Goal: Information Seeking & Learning: Check status

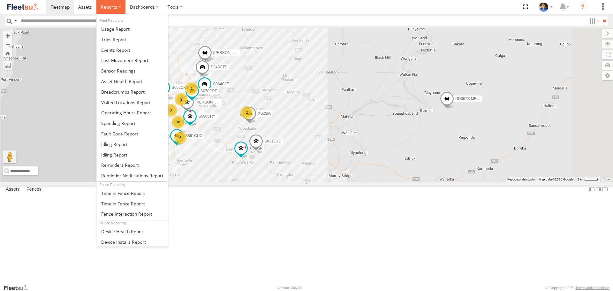
click at [110, 4] on label at bounding box center [110, 7] width 29 height 14
click at [120, 94] on span at bounding box center [122, 92] width 43 height 6
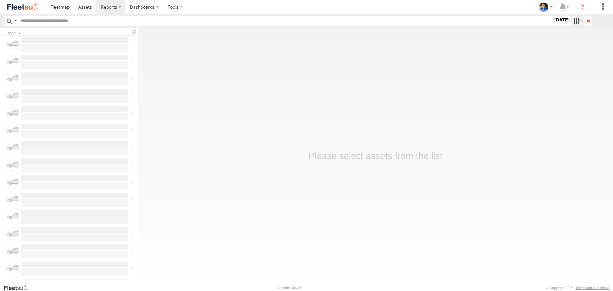
click at [572, 23] on label at bounding box center [578, 20] width 14 height 9
click at [0, 0] on label at bounding box center [0, 0] width 0 height 0
click at [584, 23] on input "**" at bounding box center [587, 20] width 7 height 9
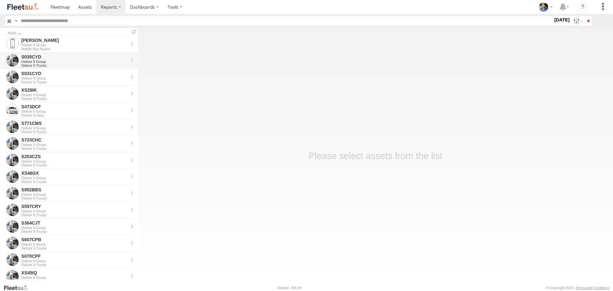
click at [64, 62] on div "Deliver It Group" at bounding box center [74, 62] width 107 height 4
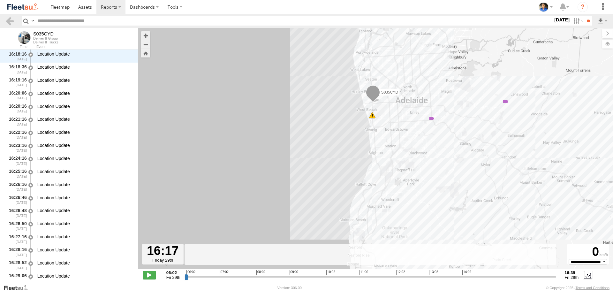
drag, startPoint x: 185, startPoint y: 277, endPoint x: 542, endPoint y: 287, distance: 356.7
click at [542, 280] on input "range" at bounding box center [371, 277] width 372 height 6
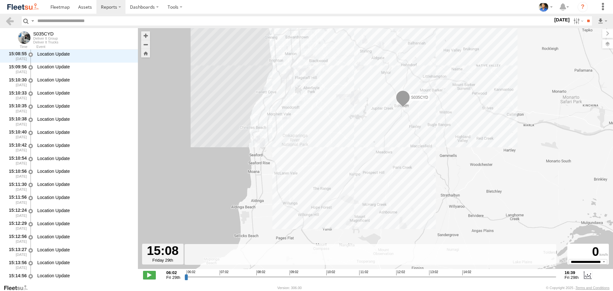
drag, startPoint x: 542, startPoint y: 278, endPoint x: 502, endPoint y: 280, distance: 40.3
click at [502, 280] on input "range" at bounding box center [371, 277] width 372 height 6
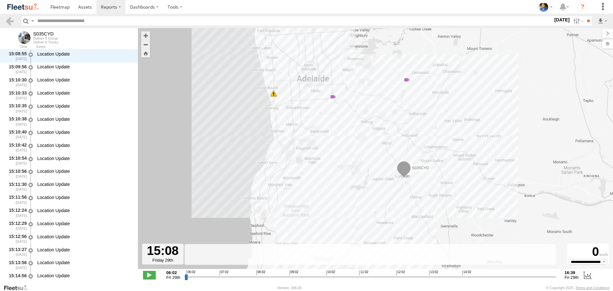
drag, startPoint x: 491, startPoint y: 138, endPoint x: 491, endPoint y: 190, distance: 51.4
click at [491, 190] on div "S035CYD 11:35 Fri 12:43 Fri 16:13 Fri" at bounding box center [375, 151] width 475 height 247
drag, startPoint x: 502, startPoint y: 279, endPoint x: 543, endPoint y: 278, distance: 40.9
type input "**********"
click at [543, 278] on input "range" at bounding box center [371, 277] width 372 height 6
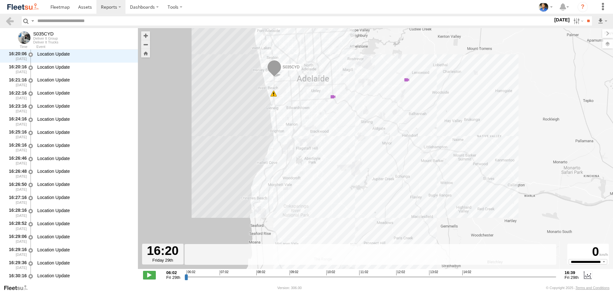
scroll to position [19408, 0]
click at [572, 22] on label at bounding box center [578, 20] width 14 height 9
click at [0, 0] on label at bounding box center [0, 0] width 0 height 0
click at [7, 38] on div "S035CYD Deliver It Group Deliver It Trucks" at bounding box center [69, 36] width 138 height 17
click at [9, 20] on link at bounding box center [9, 20] width 9 height 9
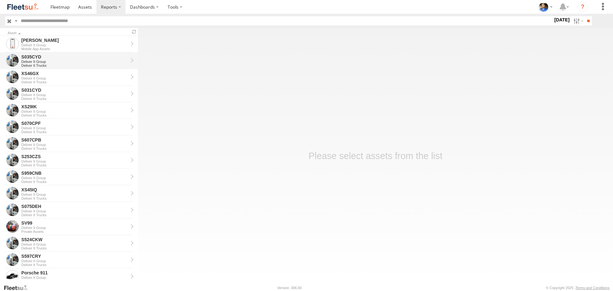
click at [54, 61] on div "Deliver It Group" at bounding box center [74, 62] width 107 height 4
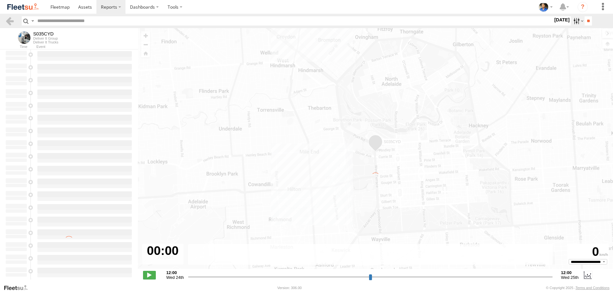
click at [573, 21] on label at bounding box center [578, 20] width 14 height 9
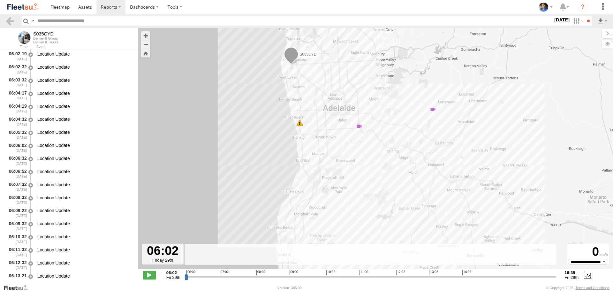
click at [0, 0] on label at bounding box center [0, 0] width 0 height 0
click at [587, 21] on input "**" at bounding box center [587, 20] width 7 height 9
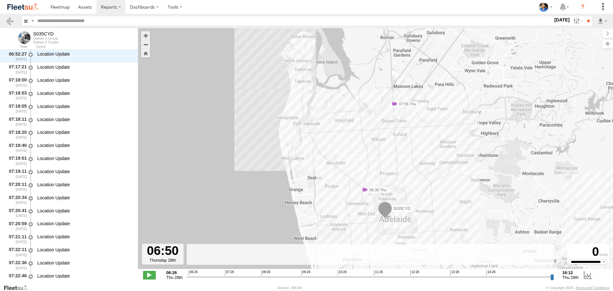
scroll to position [652, 0]
drag, startPoint x: 188, startPoint y: 276, endPoint x: 385, endPoint y: 275, distance: 197.0
click at [385, 275] on input "range" at bounding box center [370, 277] width 367 height 6
click at [388, 277] on input "range" at bounding box center [370, 277] width 367 height 6
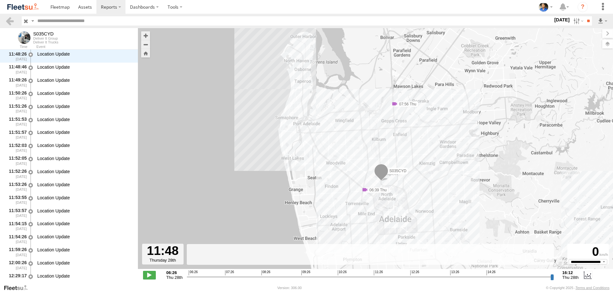
scroll to position [7161, 0]
click at [574, 22] on label at bounding box center [578, 20] width 14 height 9
click at [0, 0] on label at bounding box center [0, 0] width 0 height 0
click at [587, 23] on input "**" at bounding box center [587, 20] width 7 height 9
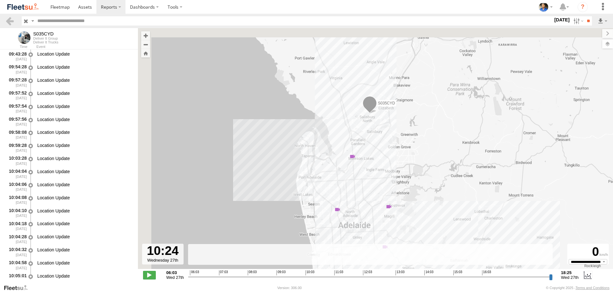
scroll to position [6302, 0]
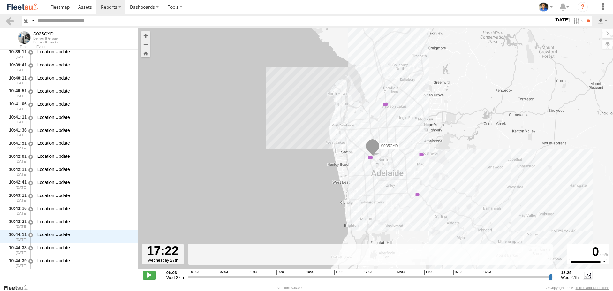
drag, startPoint x: 192, startPoint y: 276, endPoint x: 520, endPoint y: 271, distance: 327.9
click at [520, 274] on input "range" at bounding box center [370, 277] width 365 height 6
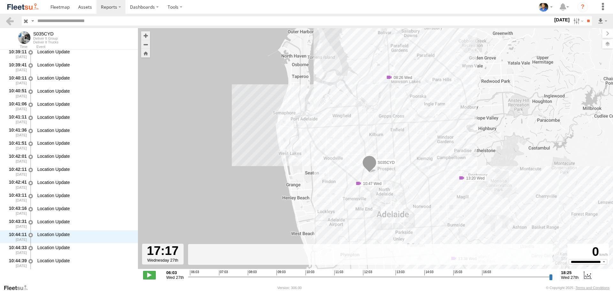
drag, startPoint x: 521, startPoint y: 277, endPoint x: 517, endPoint y: 278, distance: 3.3
click at [518, 278] on input "range" at bounding box center [370, 277] width 365 height 6
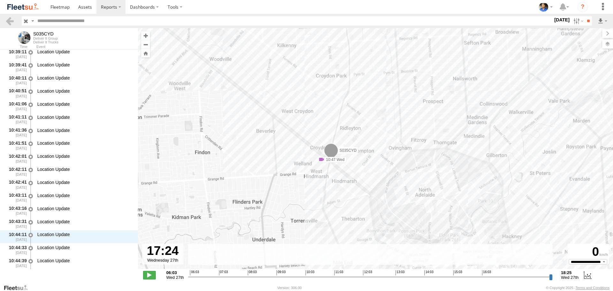
click at [521, 277] on input "range" at bounding box center [370, 277] width 365 height 6
click at [575, 20] on label at bounding box center [578, 20] width 14 height 9
click at [0, 0] on label at bounding box center [0, 0] width 0 height 0
click at [584, 23] on input "**" at bounding box center [587, 20] width 7 height 9
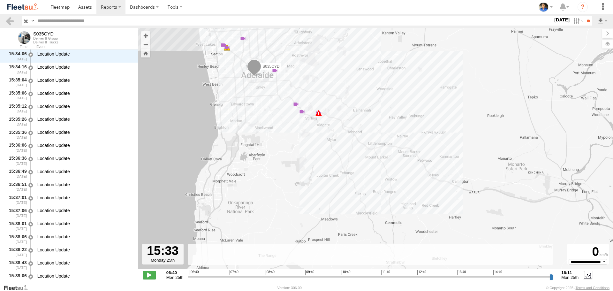
drag, startPoint x: 190, startPoint y: 277, endPoint x: 527, endPoint y: 283, distance: 337.8
click at [527, 280] on input "range" at bounding box center [371, 277] width 366 height 6
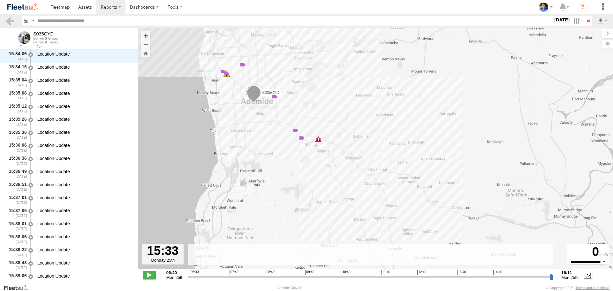
drag, startPoint x: 376, startPoint y: 145, endPoint x: 376, endPoint y: 190, distance: 45.0
click at [376, 190] on div "S035CYD 06:49 Mon 15:09 Mon 06:47 Mon 06:49 Mon 09:48 Mon 11:03 Mon 12:11 Mon 1…" at bounding box center [375, 151] width 475 height 247
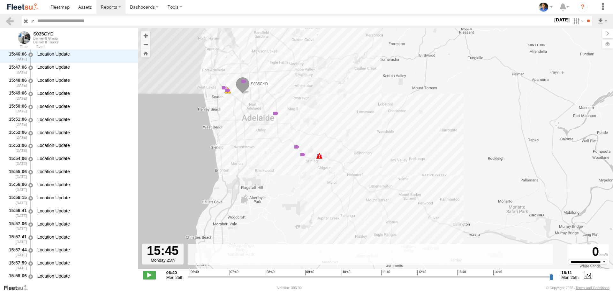
scroll to position [17491, 0]
drag, startPoint x: 527, startPoint y: 278, endPoint x: 535, endPoint y: 280, distance: 8.7
click at [535, 280] on input "range" at bounding box center [371, 277] width 366 height 6
click at [534, 276] on input "range" at bounding box center [371, 277] width 366 height 6
click at [571, 21] on label at bounding box center [578, 20] width 14 height 9
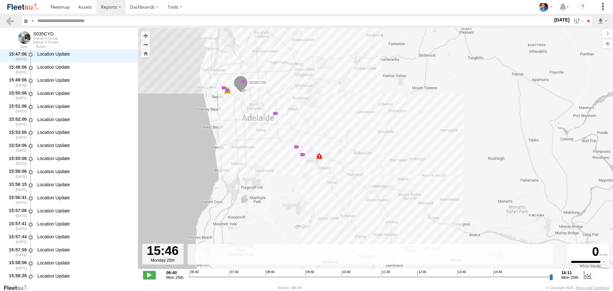
click at [0, 0] on label at bounding box center [0, 0] width 0 height 0
click at [584, 23] on input "**" at bounding box center [587, 20] width 7 height 9
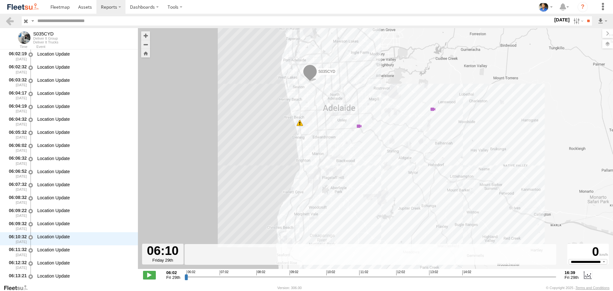
scroll to position [2309, 0]
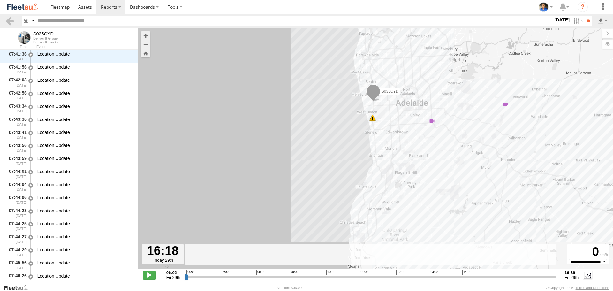
drag, startPoint x: 187, startPoint y: 279, endPoint x: 542, endPoint y: 281, distance: 355.6
type input "**********"
click at [542, 280] on input "range" at bounding box center [371, 277] width 372 height 6
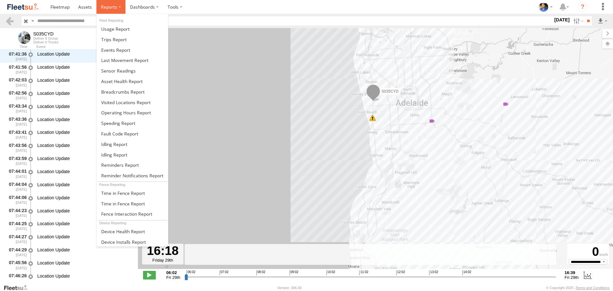
click at [115, 7] on span at bounding box center [109, 7] width 16 height 6
click at [121, 94] on span at bounding box center [122, 92] width 43 height 6
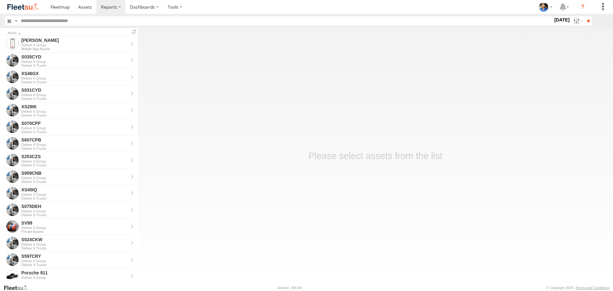
click at [0, 0] on label at bounding box center [0, 0] width 0 height 0
click at [586, 23] on input "**" at bounding box center [587, 20] width 7 height 9
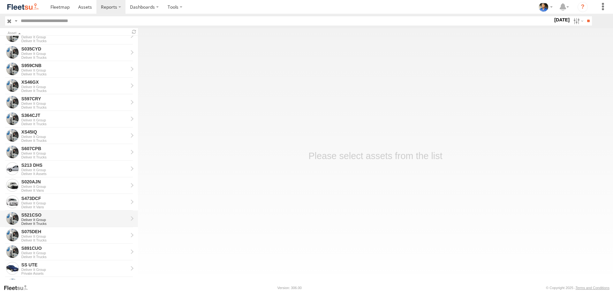
scroll to position [43, 0]
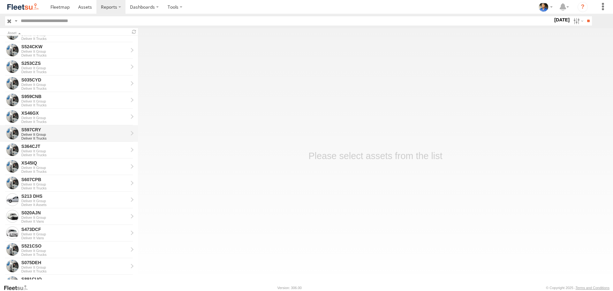
click at [47, 136] on div "Deliver It Group" at bounding box center [74, 134] width 107 height 4
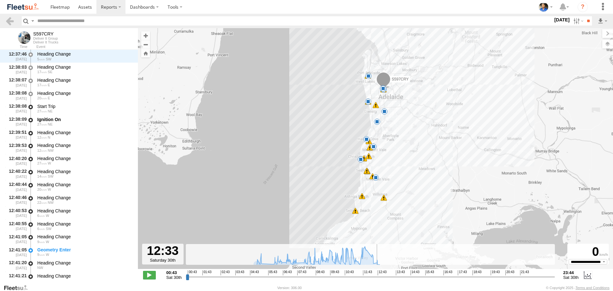
drag, startPoint x: 188, startPoint y: 277, endPoint x: 375, endPoint y: 262, distance: 188.0
click at [375, 274] on input "range" at bounding box center [370, 277] width 369 height 6
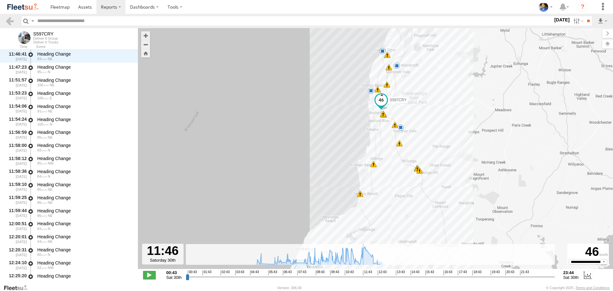
scroll to position [6130, 0]
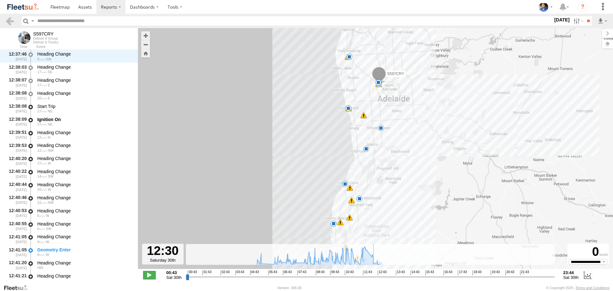
type input "**********"
click at [374, 277] on input "range" at bounding box center [370, 277] width 369 height 6
drag, startPoint x: 12, startPoint y: 20, endPoint x: 17, endPoint y: 21, distance: 4.9
click at [12, 20] on link at bounding box center [9, 20] width 9 height 9
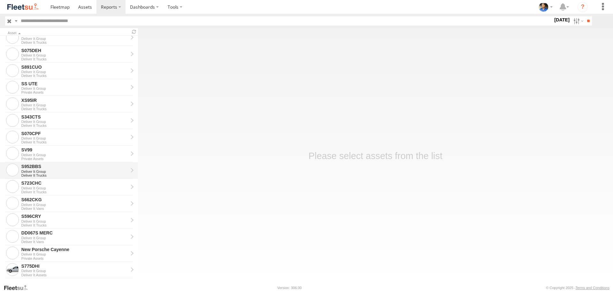
scroll to position [287, 0]
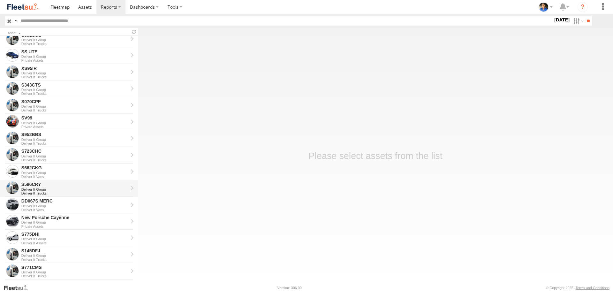
click at [35, 188] on div "Deliver It Group" at bounding box center [74, 189] width 107 height 4
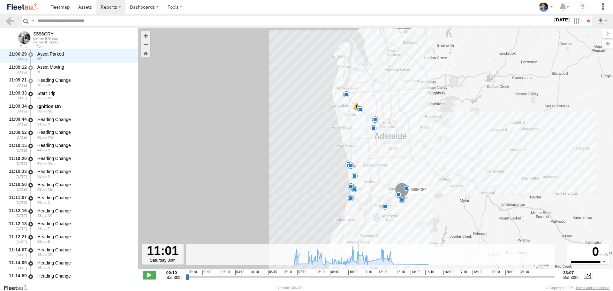
drag, startPoint x: 188, startPoint y: 279, endPoint x: 361, endPoint y: 272, distance: 172.8
click at [361, 274] on input "range" at bounding box center [370, 277] width 369 height 6
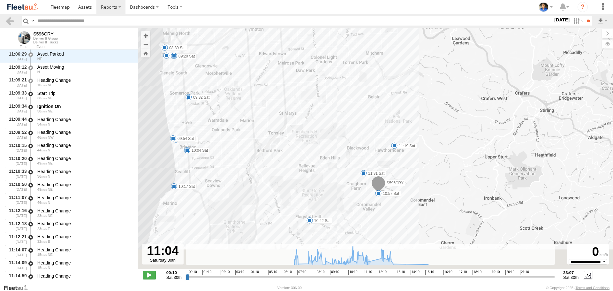
drag, startPoint x: 449, startPoint y: 187, endPoint x: 453, endPoint y: 156, distance: 30.8
click at [453, 156] on div "S596CRY 06:59 Sat 06:59 Sat 07:07 Sat 07:53 Sat 08:11 Sat 08:39 Sat 08:58 Sat 0…" at bounding box center [375, 151] width 475 height 247
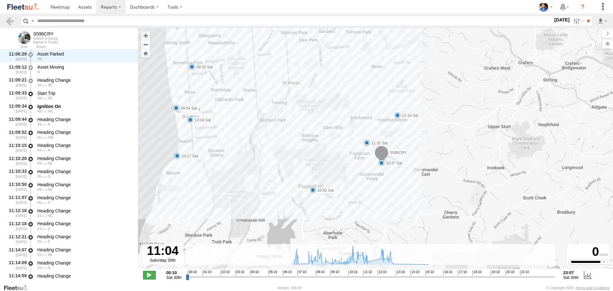
click at [149, 275] on span at bounding box center [149, 275] width 13 height 8
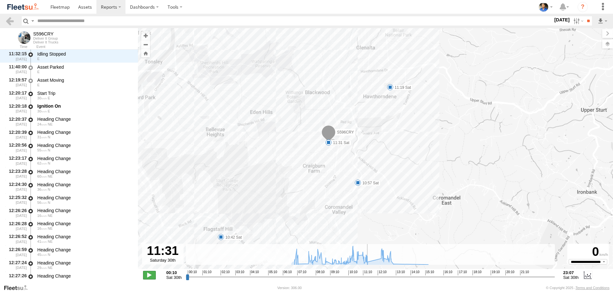
scroll to position [5778, 0]
click at [150, 279] on span at bounding box center [149, 275] width 13 height 8
drag, startPoint x: 368, startPoint y: 276, endPoint x: 350, endPoint y: 170, distance: 107.8
click at [378, 275] on input "range" at bounding box center [370, 277] width 369 height 6
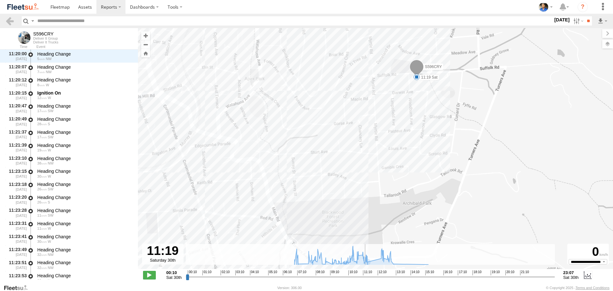
scroll to position [5361, 0]
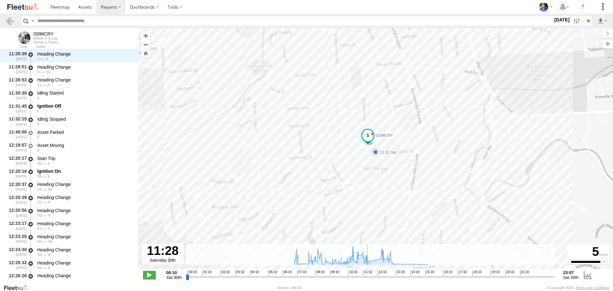
drag, startPoint x: 377, startPoint y: 277, endPoint x: 367, endPoint y: 278, distance: 9.9
type input "**********"
click at [367, 278] on input "range" at bounding box center [370, 277] width 369 height 6
click at [6, 21] on link at bounding box center [9, 20] width 9 height 9
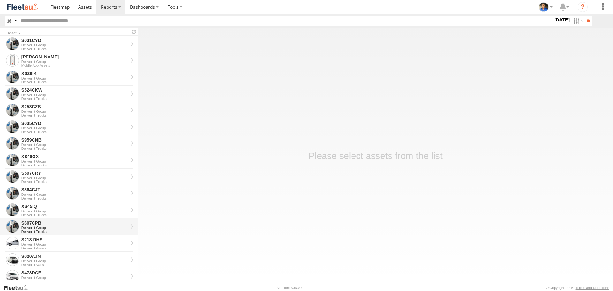
click at [54, 223] on div "S607CPB" at bounding box center [74, 223] width 107 height 6
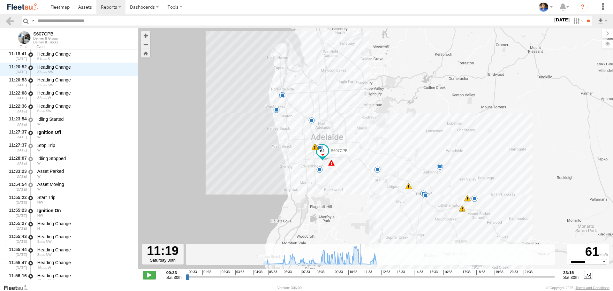
scroll to position [7369, 0]
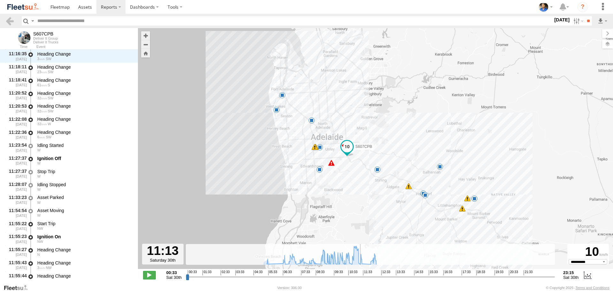
drag, startPoint x: 188, startPoint y: 279, endPoint x: 359, endPoint y: 281, distance: 171.4
click at [359, 280] on input "range" at bounding box center [370, 277] width 369 height 6
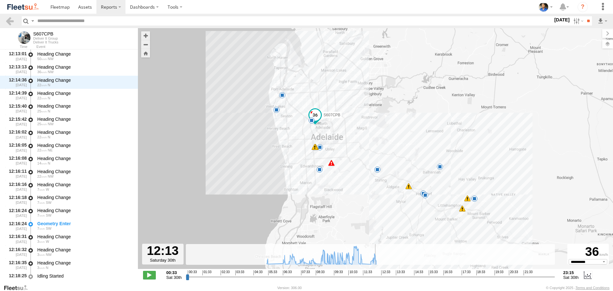
scroll to position [7956, 0]
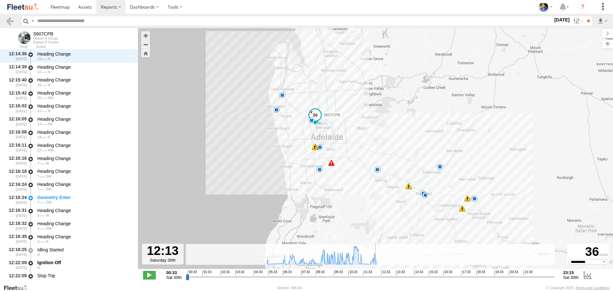
drag, startPoint x: 360, startPoint y: 277, endPoint x: 375, endPoint y: 275, distance: 15.2
type input "**********"
click at [375, 275] on input "range" at bounding box center [370, 277] width 369 height 6
click at [32, 7] on img at bounding box center [22, 7] width 33 height 9
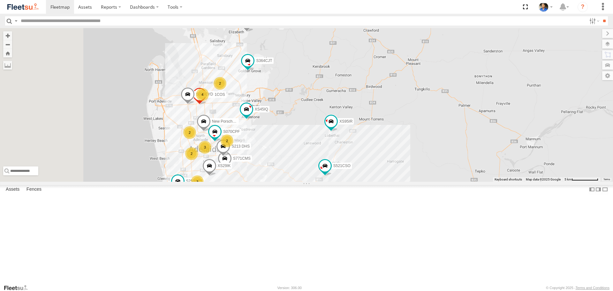
drag, startPoint x: 361, startPoint y: 199, endPoint x: 333, endPoint y: 198, distance: 27.8
click at [362, 181] on div "S343CTS DD067S MERC S521CSO S364CJT XS45IQ S253CZS S891CUO S771CMS S031CYD XS95…" at bounding box center [306, 104] width 613 height 153
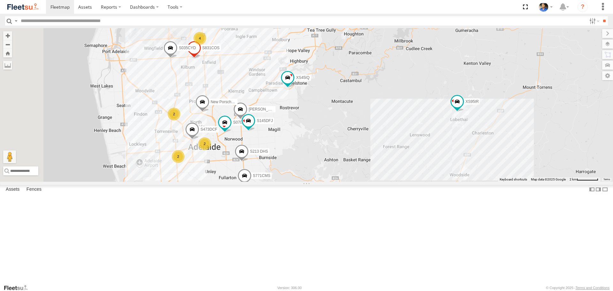
drag, startPoint x: 409, startPoint y: 190, endPoint x: 418, endPoint y: 187, distance: 9.2
click at [418, 181] on div "S343CTS DD067S MERC S521CSO S364CJT XS45IQ S253CZS S891CUO S771CMS S031CYD XS95…" at bounding box center [306, 104] width 613 height 153
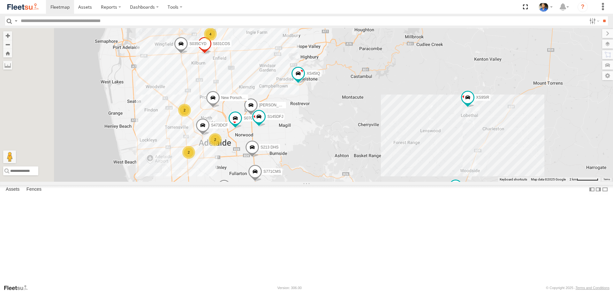
drag, startPoint x: 267, startPoint y: 162, endPoint x: 458, endPoint y: 159, distance: 191.2
click at [191, 117] on div "2" at bounding box center [184, 110] width 13 height 13
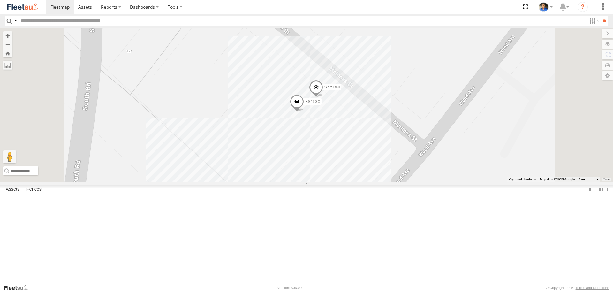
click at [323, 97] on span at bounding box center [316, 88] width 14 height 17
click at [490, 141] on div "S343CTS DD067S MERC S521CSO S364CJT XS45IQ S253CZS S891CUO S771CMS S031CYD XS95…" at bounding box center [306, 104] width 613 height 153
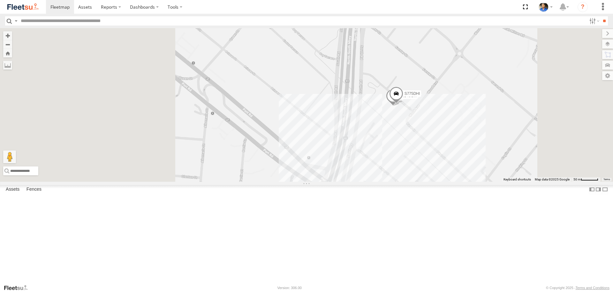
drag, startPoint x: 502, startPoint y: 190, endPoint x: 395, endPoint y: 197, distance: 107.5
click at [406, 181] on div "S343CTS DD067S MERC S521CSO S364CJT XS45IQ S253CZS S891CUO S771CMS S031CYD XS95…" at bounding box center [306, 104] width 613 height 153
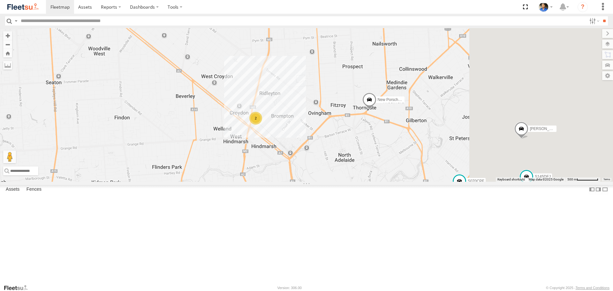
drag, startPoint x: 356, startPoint y: 149, endPoint x: 290, endPoint y: 142, distance: 66.5
click at [279, 147] on div "S343CTS DD067S MERC S521CSO S364CJT XS45IQ S253CZS S891CUO S771CMS S031CYD XS95…" at bounding box center [306, 104] width 613 height 153
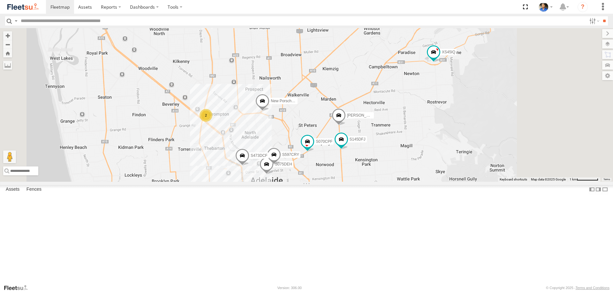
drag, startPoint x: 440, startPoint y: 102, endPoint x: 415, endPoint y: 116, distance: 28.6
click at [415, 116] on div "S343CTS DD067S MERC S521CSO S364CJT XS45IQ S253CZS S891CUO S771CMS S031CYD XS95…" at bounding box center [306, 104] width 613 height 153
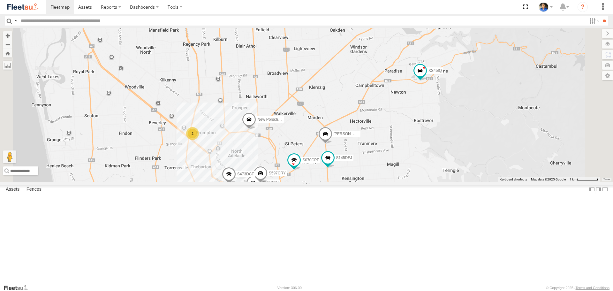
drag, startPoint x: 328, startPoint y: 117, endPoint x: 313, endPoint y: 138, distance: 25.4
click at [313, 138] on div "S343CTS DD067S MERC S521CSO S364CJT XS45IQ S253CZS S891CUO S771CMS S031CYD XS95…" at bounding box center [306, 104] width 613 height 153
drag, startPoint x: 400, startPoint y: 116, endPoint x: 278, endPoint y: 64, distance: 132.3
click at [398, 105] on div "S343CTS DD067S MERC S521CSO S364CJT XS45IQ S253CZS S891CUO S771CMS S031CYD XS95…" at bounding box center [306, 104] width 613 height 153
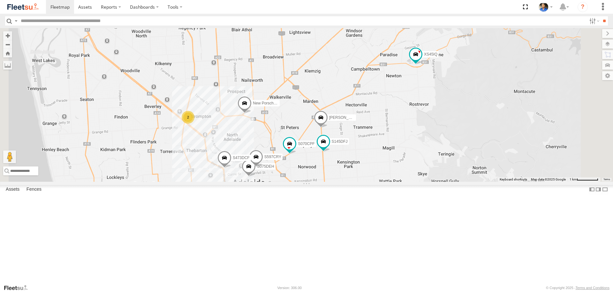
click at [153, 23] on input "text" at bounding box center [302, 20] width 568 height 9
type input "***"
click at [600, 16] on input "**" at bounding box center [603, 20] width 7 height 9
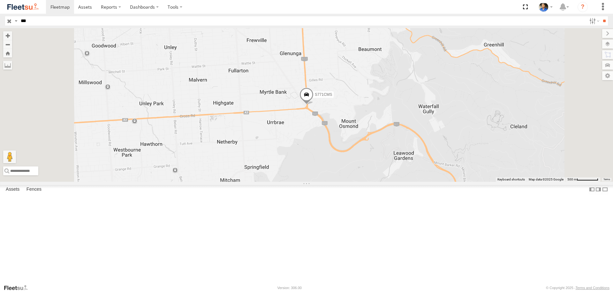
click at [313, 105] on span at bounding box center [306, 95] width 14 height 17
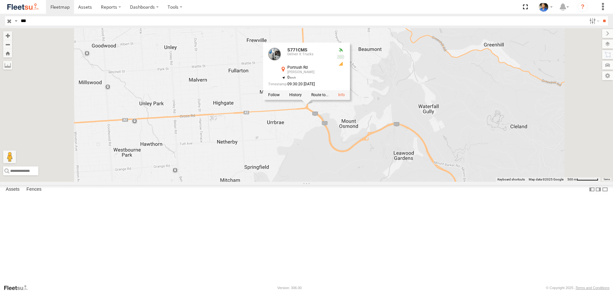
click at [350, 100] on div at bounding box center [306, 95] width 87 height 10
click at [302, 97] on label at bounding box center [295, 95] width 12 height 4
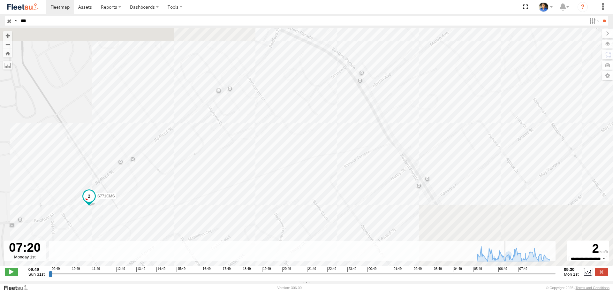
drag, startPoint x: 49, startPoint y: 278, endPoint x: 508, endPoint y: 279, distance: 458.1
type input "**********"
click at [508, 276] on input "range" at bounding box center [302, 273] width 507 height 6
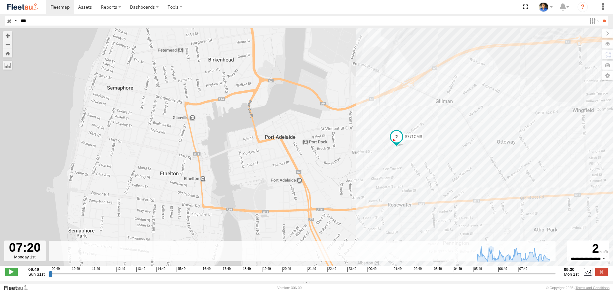
drag, startPoint x: 486, startPoint y: 150, endPoint x: 479, endPoint y: 145, distance: 8.8
click at [479, 145] on div "S771CMS 06:19 Mon 06:24 Mon 06:55 Mon 07:39 Mon 08:12 Mon 09:06 Mon 09:29 Mon" at bounding box center [306, 150] width 613 height 244
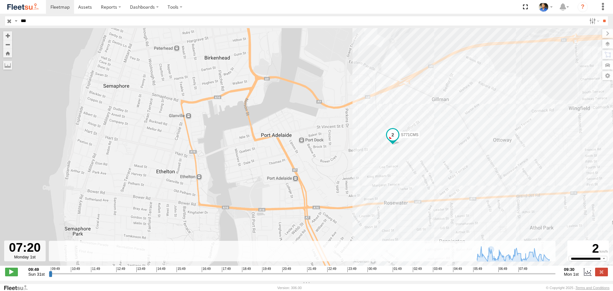
click at [14, 4] on img at bounding box center [22, 7] width 33 height 9
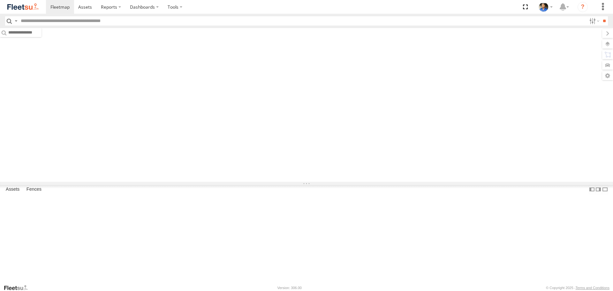
type input "***"
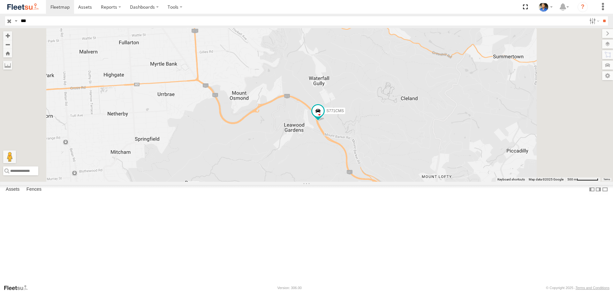
click at [10, 20] on input "button" at bounding box center [9, 20] width 8 height 9
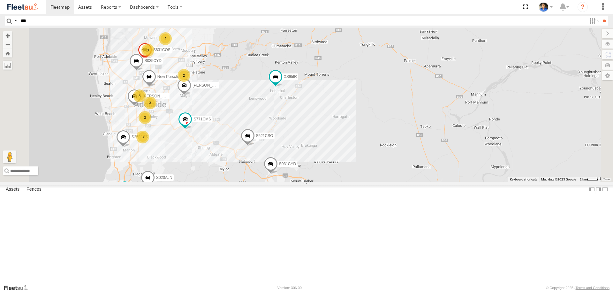
drag, startPoint x: 275, startPoint y: 236, endPoint x: 287, endPoint y: 231, distance: 13.6
click at [287, 181] on div "S771CMS S343CTS S020AJN DD067S MERC S521CSO S253CZS S891CUO S031CYD XS95IR [PER…" at bounding box center [306, 104] width 613 height 153
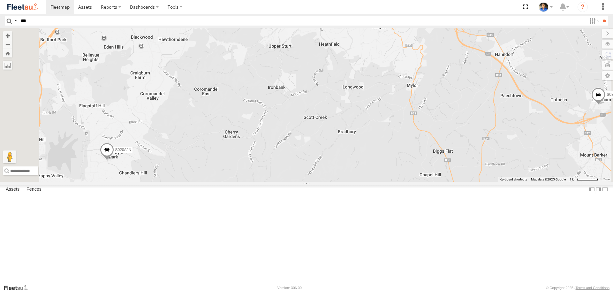
click at [114, 160] on span at bounding box center [107, 151] width 14 height 17
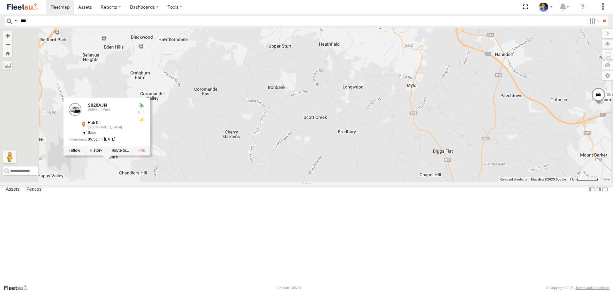
click at [150, 155] on div at bounding box center [107, 151] width 87 height 10
click at [102, 153] on label at bounding box center [96, 150] width 12 height 4
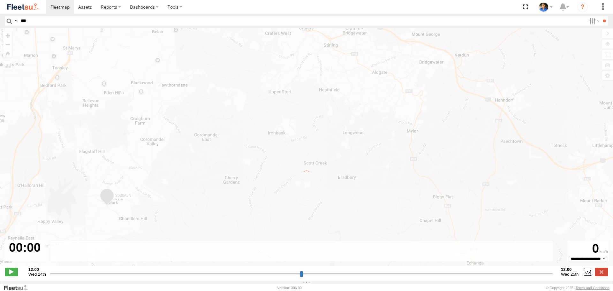
type input "**********"
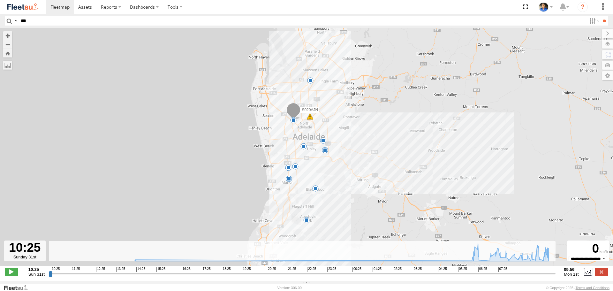
click at [31, 4] on img at bounding box center [22, 7] width 33 height 9
